Goal: Task Accomplishment & Management: Manage account settings

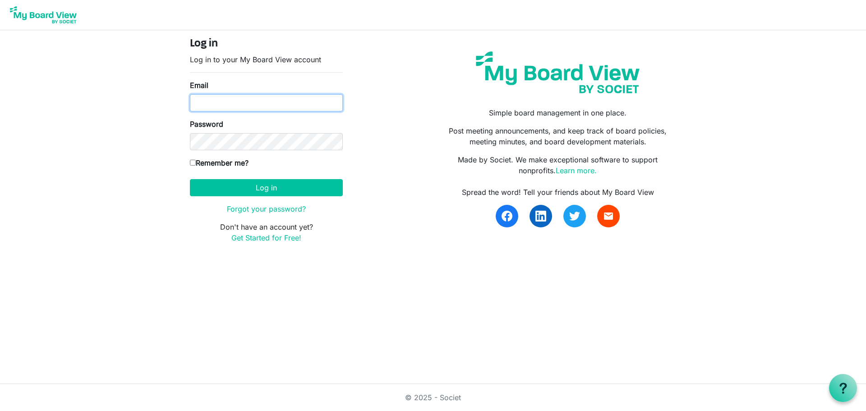
type input "jonjie.lockman@intervineinc.com"
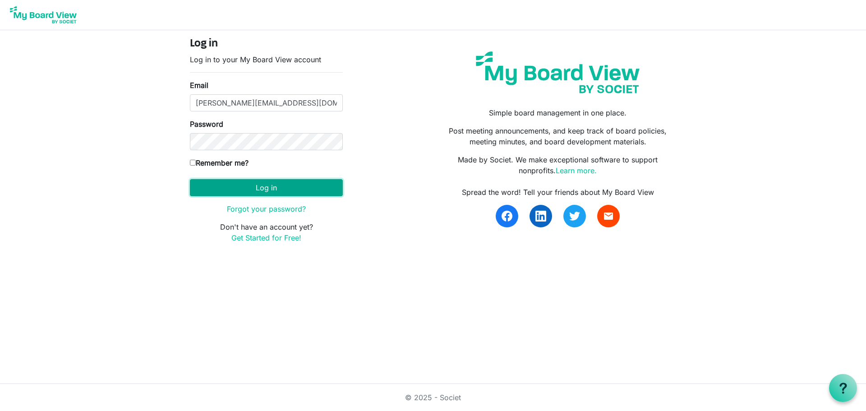
click at [336, 181] on button "Log in" at bounding box center [266, 187] width 153 height 17
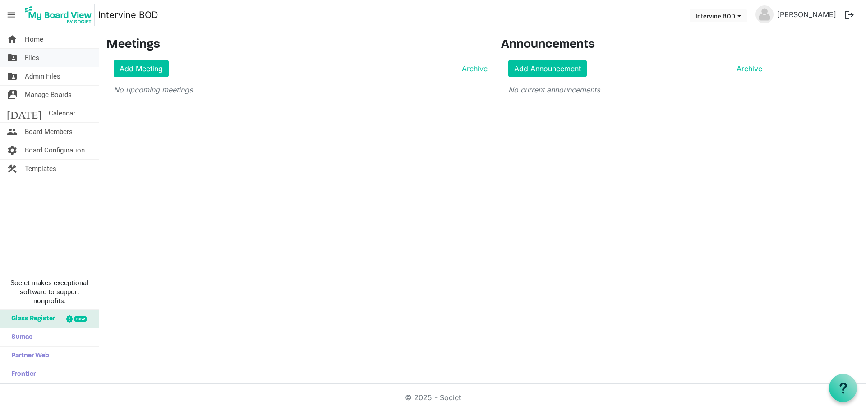
click at [44, 59] on link "folder_shared Files" at bounding box center [49, 58] width 99 height 18
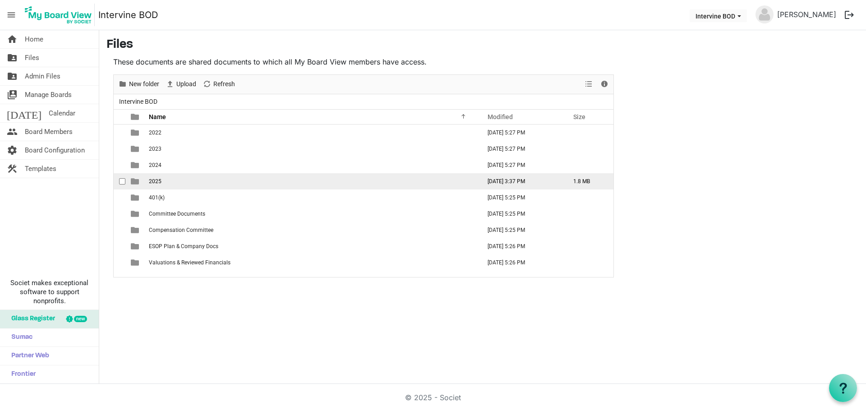
click at [153, 180] on span "2025" at bounding box center [155, 181] width 13 height 6
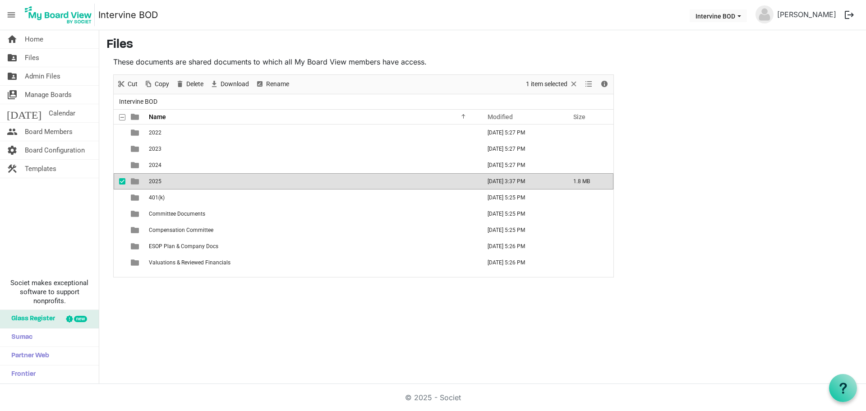
click at [153, 180] on span "2025" at bounding box center [155, 181] width 13 height 6
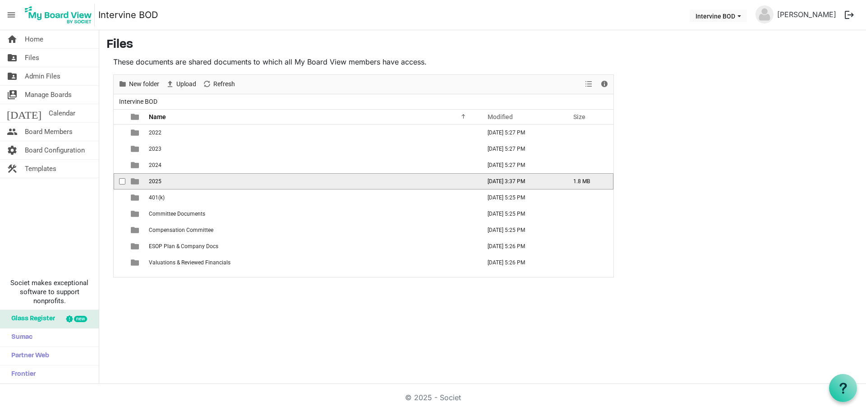
click at [153, 180] on span "2025" at bounding box center [155, 181] width 13 height 6
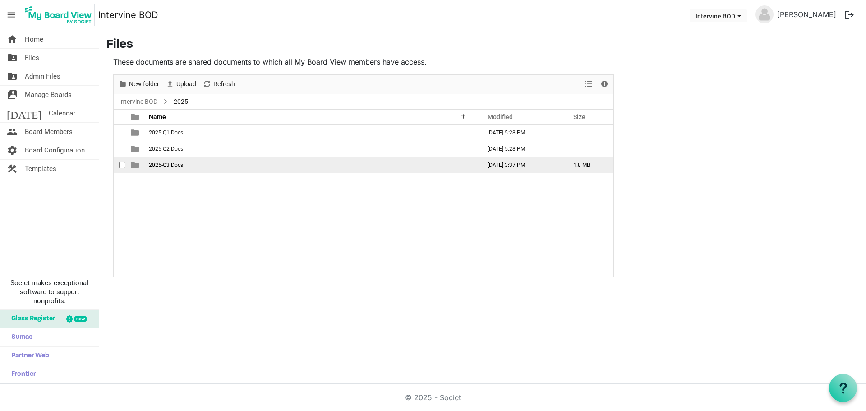
click at [169, 166] on span "2025-Q3 Docs" at bounding box center [166, 165] width 34 height 6
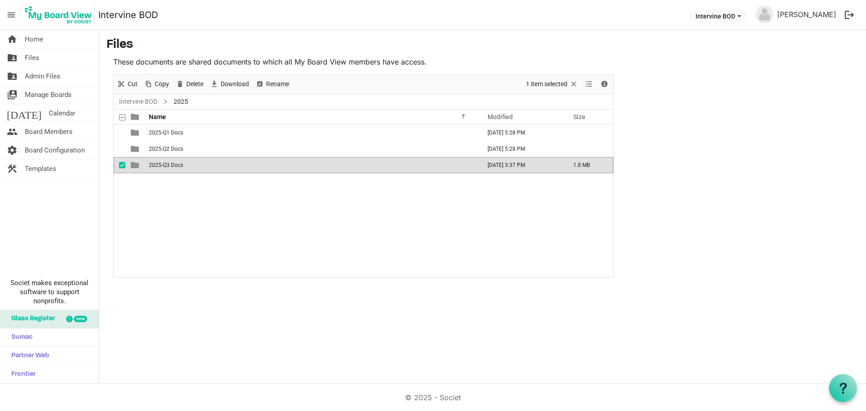
click at [169, 166] on span "2025-Q3 Docs" at bounding box center [166, 165] width 34 height 6
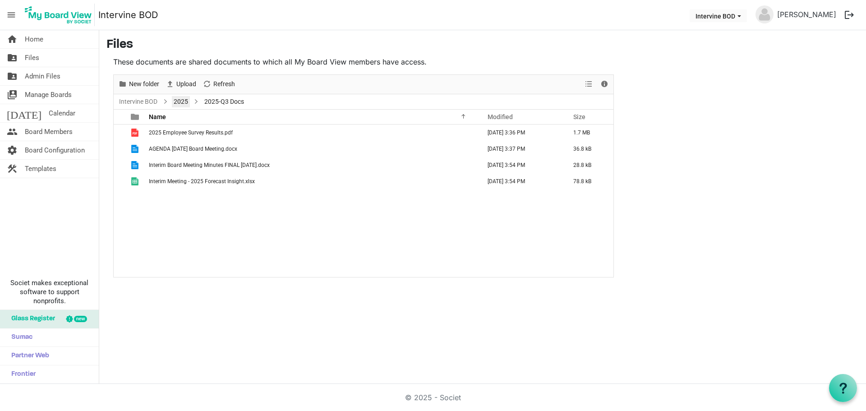
click at [183, 100] on link "2025" at bounding box center [181, 101] width 18 height 11
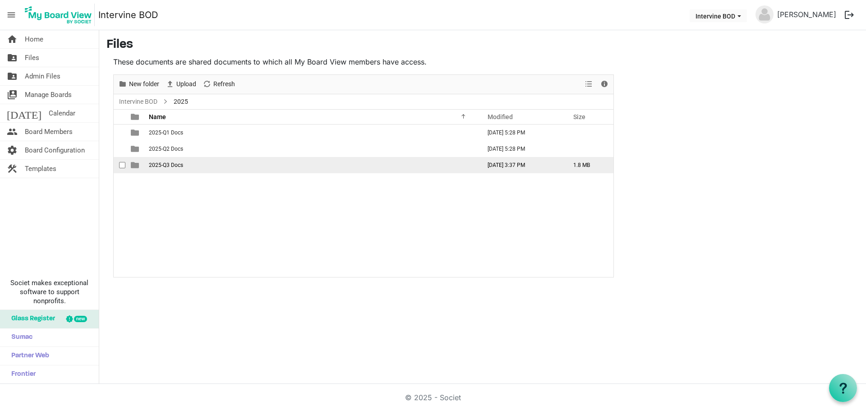
click at [174, 165] on span "2025-Q3 Docs" at bounding box center [166, 165] width 34 height 6
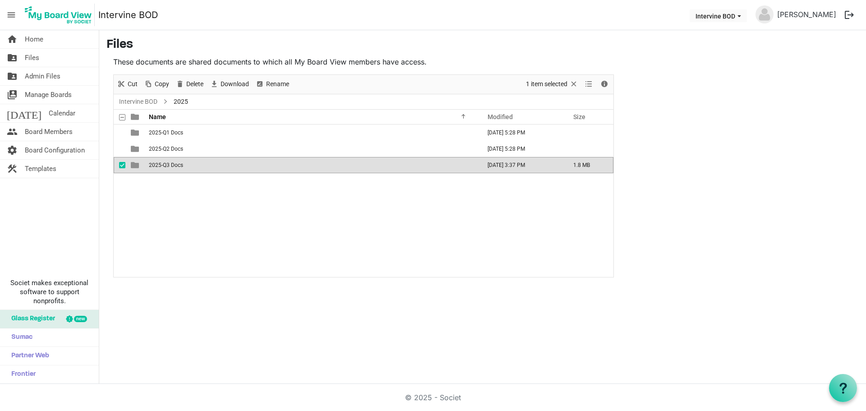
click at [174, 165] on span "2025-Q3 Docs" at bounding box center [166, 165] width 34 height 6
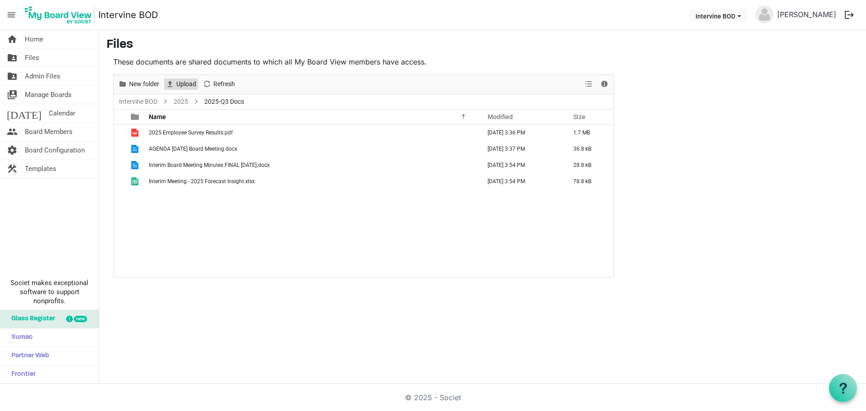
click at [189, 87] on span "Upload" at bounding box center [186, 83] width 22 height 11
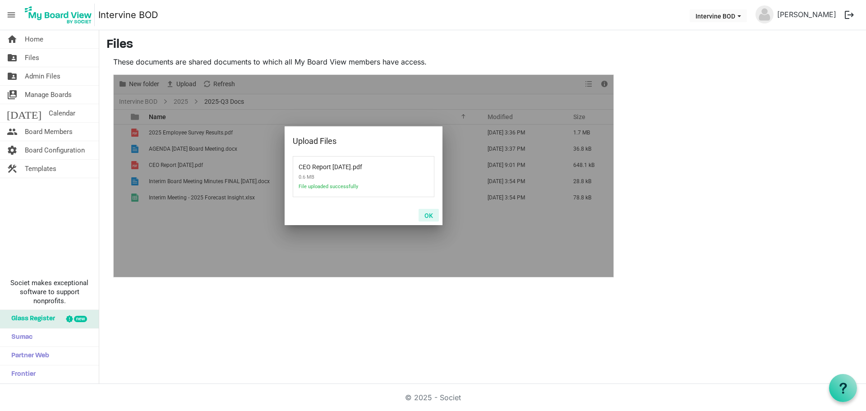
click at [432, 218] on button "OK" at bounding box center [428, 215] width 20 height 13
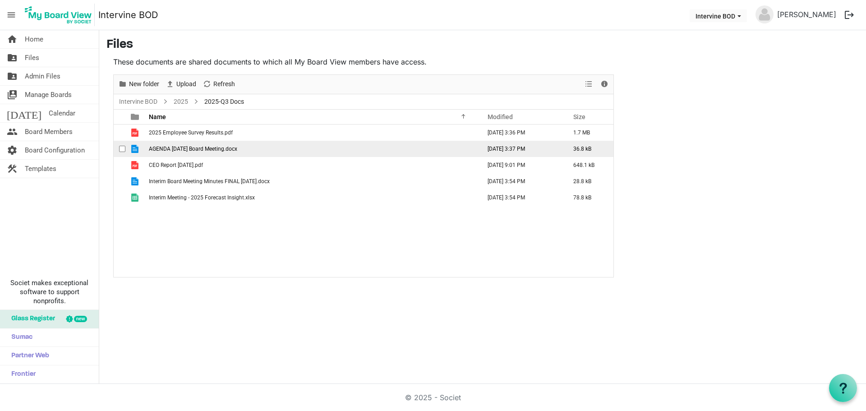
click at [122, 151] on span "checkbox" at bounding box center [122, 149] width 6 height 6
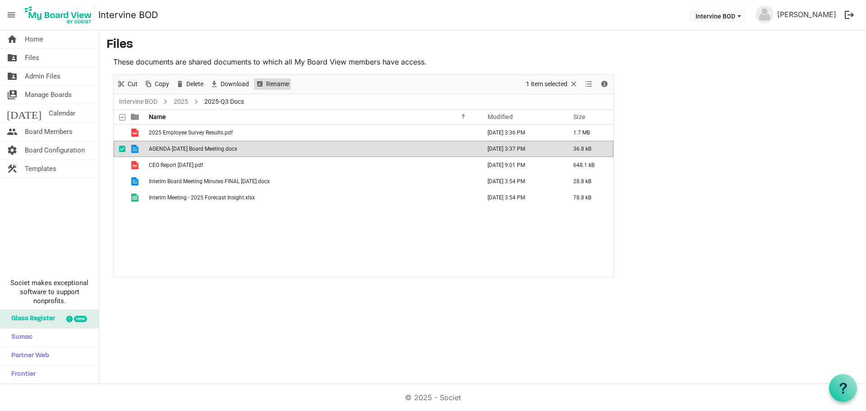
click at [271, 85] on span "Rename" at bounding box center [277, 83] width 25 height 11
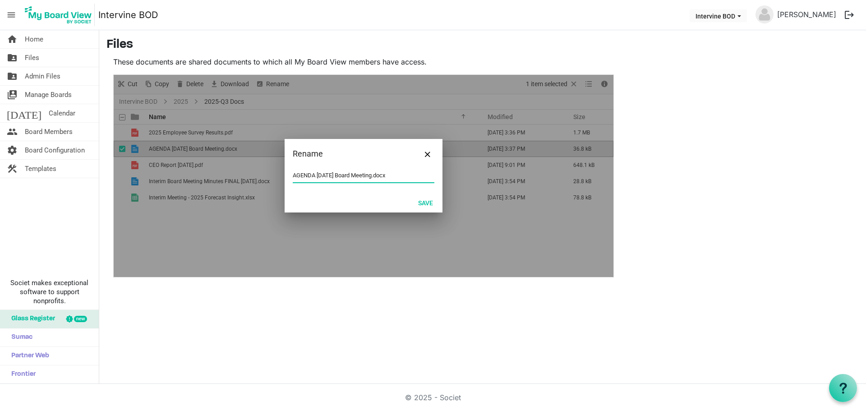
drag, startPoint x: 295, startPoint y: 176, endPoint x: 355, endPoint y: 169, distance: 60.3
click at [296, 176] on input "AGENDA 2025-09-30 Board Meeting.docx" at bounding box center [364, 176] width 142 height 14
click at [425, 202] on button "Save" at bounding box center [425, 202] width 27 height 13
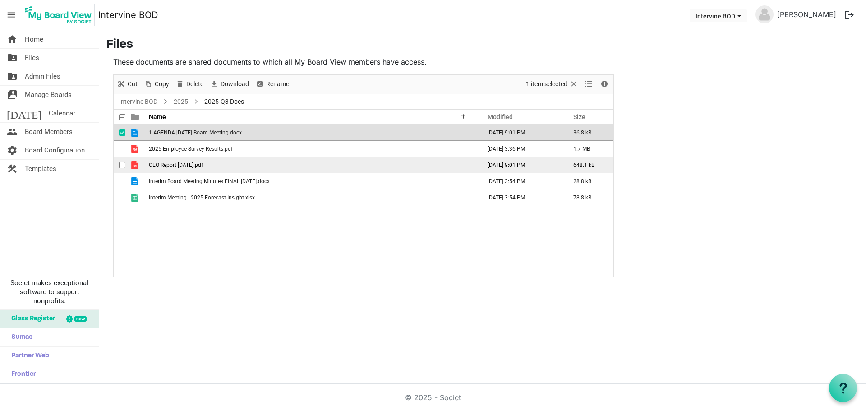
click at [122, 165] on span "checkbox" at bounding box center [122, 165] width 6 height 6
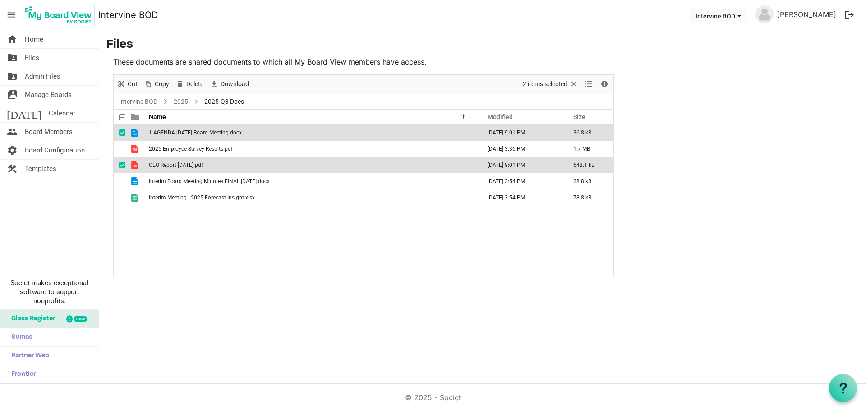
click at [124, 131] on span "checkbox" at bounding box center [122, 132] width 6 height 6
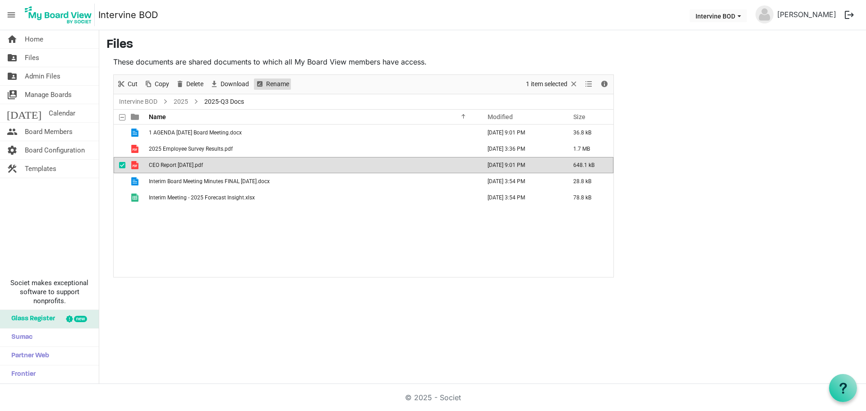
click at [285, 79] on span "Rename" at bounding box center [277, 83] width 25 height 11
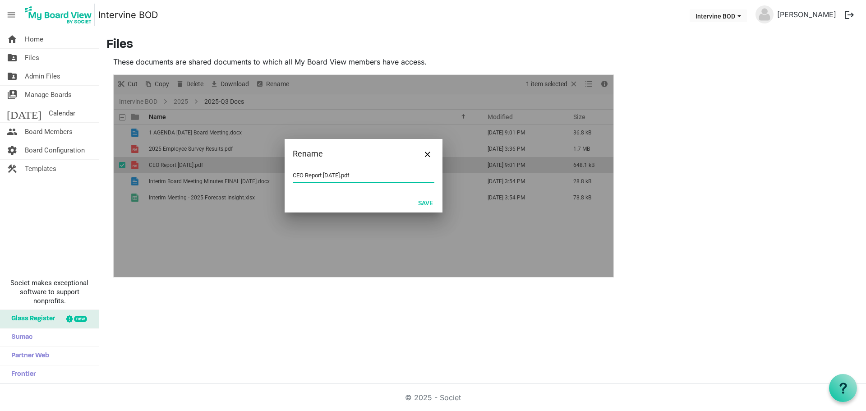
drag, startPoint x: 296, startPoint y: 176, endPoint x: 373, endPoint y: 158, distance: 79.2
click at [297, 176] on input "CEO Report 2025-09-30.pdf" at bounding box center [364, 176] width 142 height 14
click at [422, 203] on button "Save" at bounding box center [425, 202] width 27 height 13
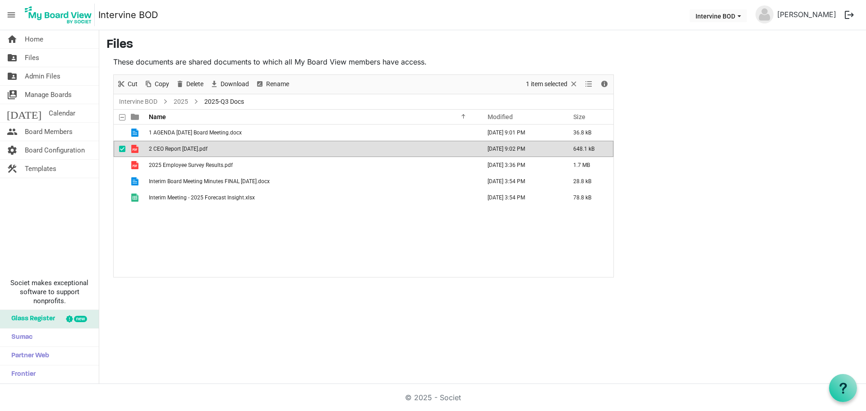
click at [121, 147] on span "checkbox" at bounding box center [122, 149] width 6 height 6
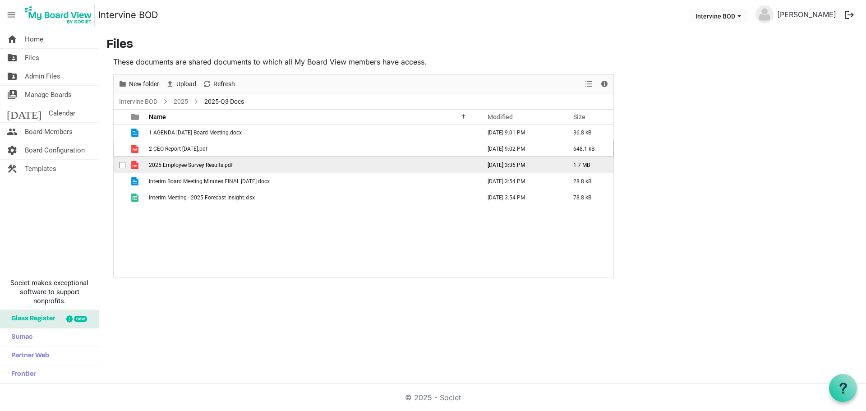
click at [124, 163] on span "checkbox" at bounding box center [122, 165] width 6 height 6
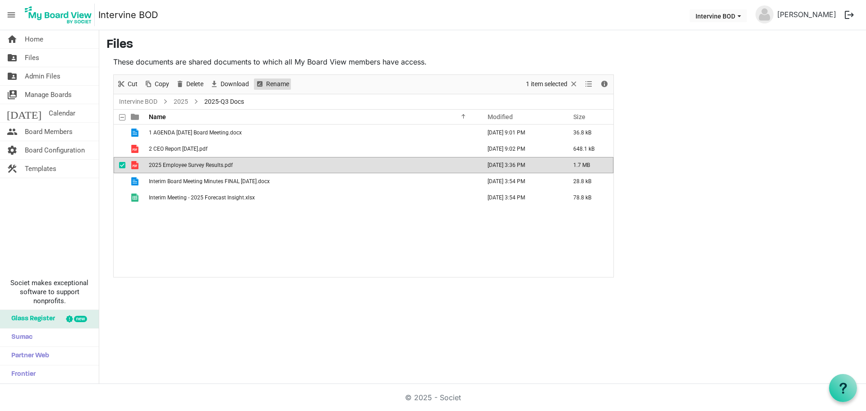
click at [290, 85] on button "Rename" at bounding box center [272, 83] width 37 height 11
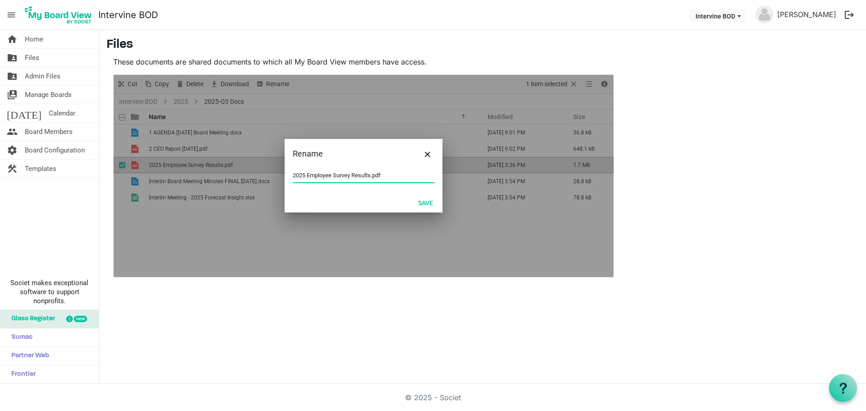
click at [297, 175] on input "2025 Employee Survey Results.pdf" at bounding box center [364, 176] width 142 height 14
type input "3 Optional Reading - 2025 Employee Survey Results.pdf"
click at [429, 203] on button "Save" at bounding box center [425, 202] width 27 height 13
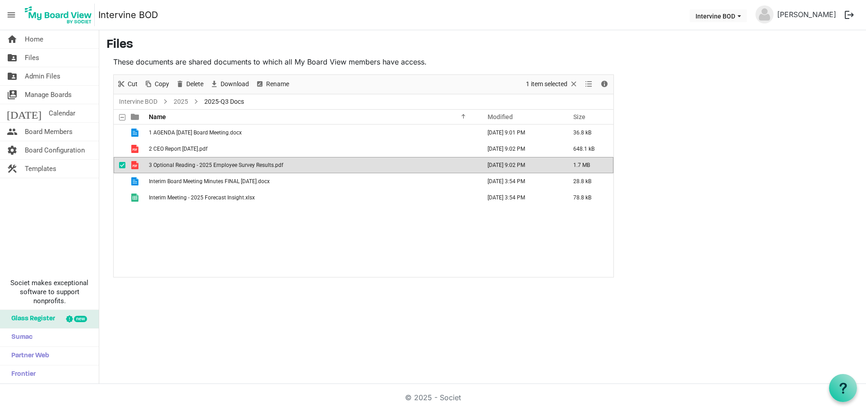
click at [683, 154] on main "Files These documents are shared documents to which all My Board View members h…" at bounding box center [482, 157] width 766 height 254
click at [119, 164] on td "checkbox" at bounding box center [120, 165] width 12 height 16
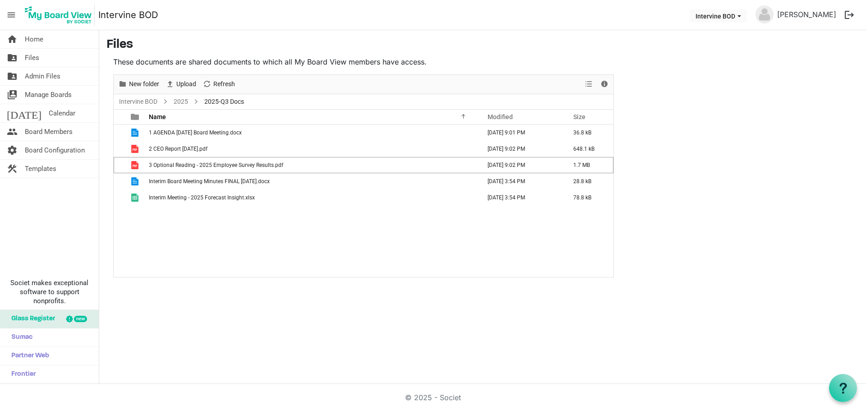
click at [316, 329] on div "home Home folder_shared Files folder_shared Admin Files switch_account Manage B…" at bounding box center [433, 206] width 866 height 353
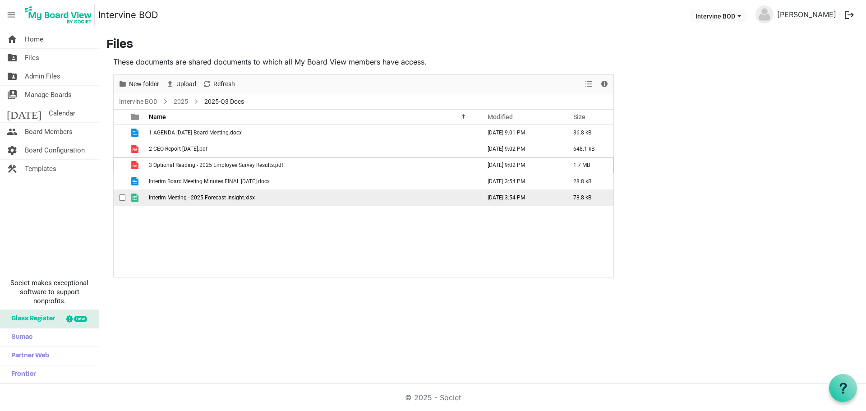
click at [333, 203] on td "Interim Meeting - 2025 Forecast Insight.xlsx" at bounding box center [312, 197] width 332 height 16
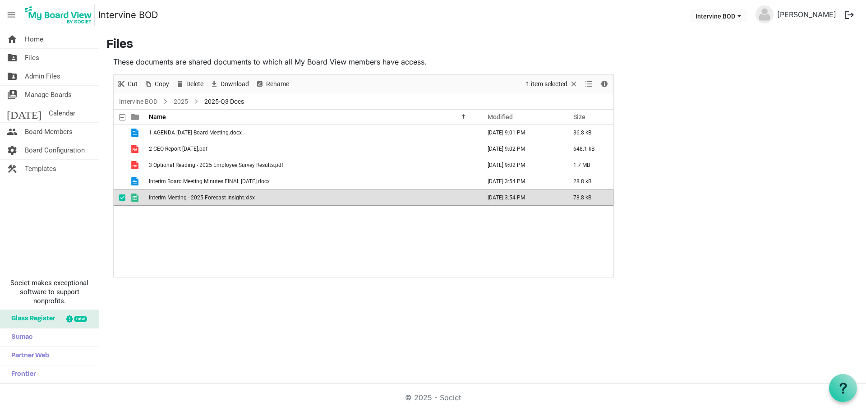
click at [124, 197] on span "checkbox" at bounding box center [122, 197] width 6 height 6
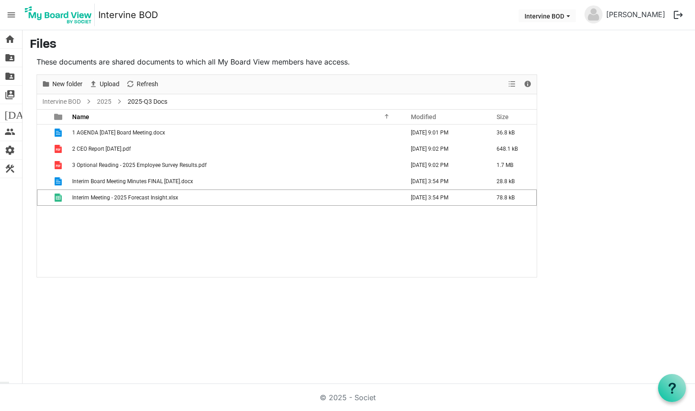
click at [668, 76] on main "Files These documents are shared documents to which all My Board View members h…" at bounding box center [359, 157] width 672 height 254
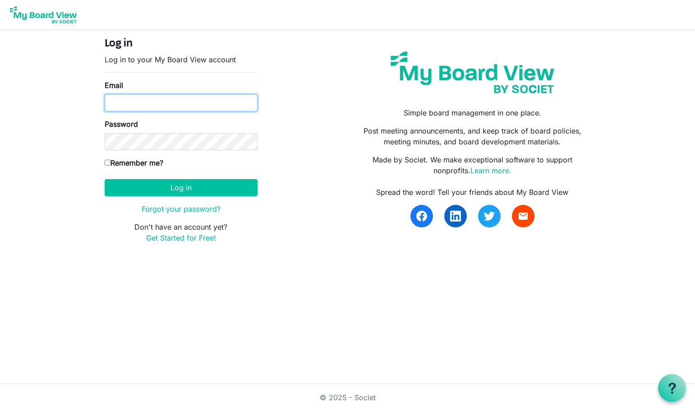
type input "jonjie.lockman@intervineinc.com"
type input "[PERSON_NAME][EMAIL_ADDRESS][DOMAIN_NAME]"
